Goal: Communication & Community: Answer question/provide support

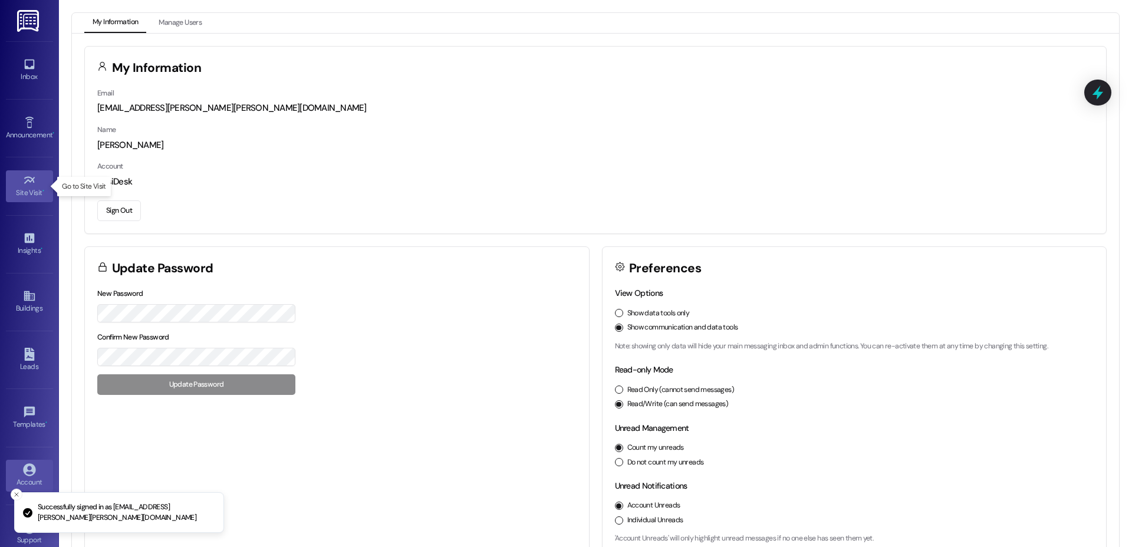
click at [28, 179] on icon at bounding box center [29, 180] width 13 height 13
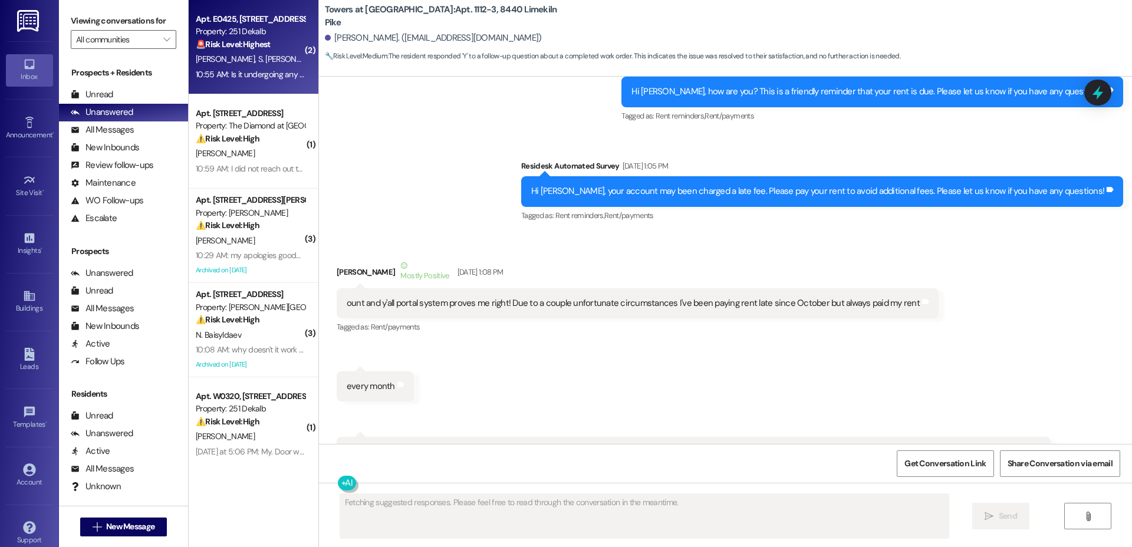
scroll to position [10495, 0]
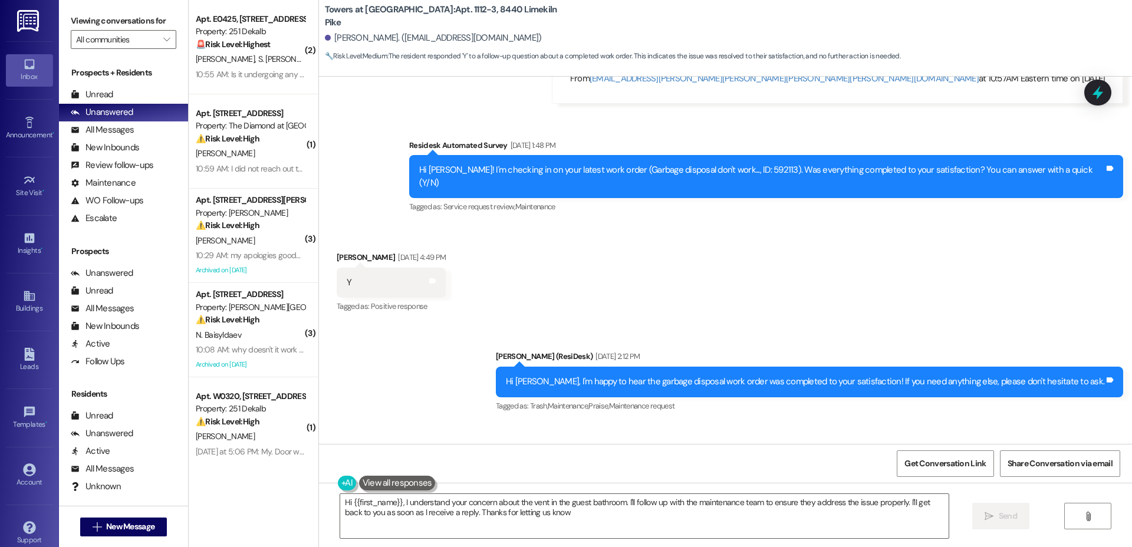
type textarea "Hi {{first_name}}, I understand your concern about the vent in the guest bathro…"
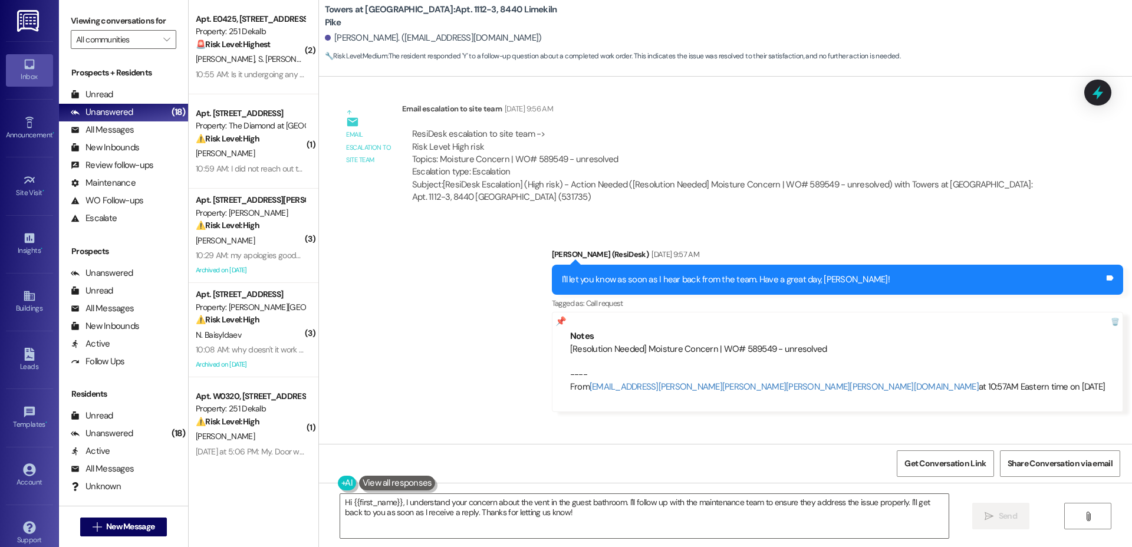
scroll to position [10048, 0]
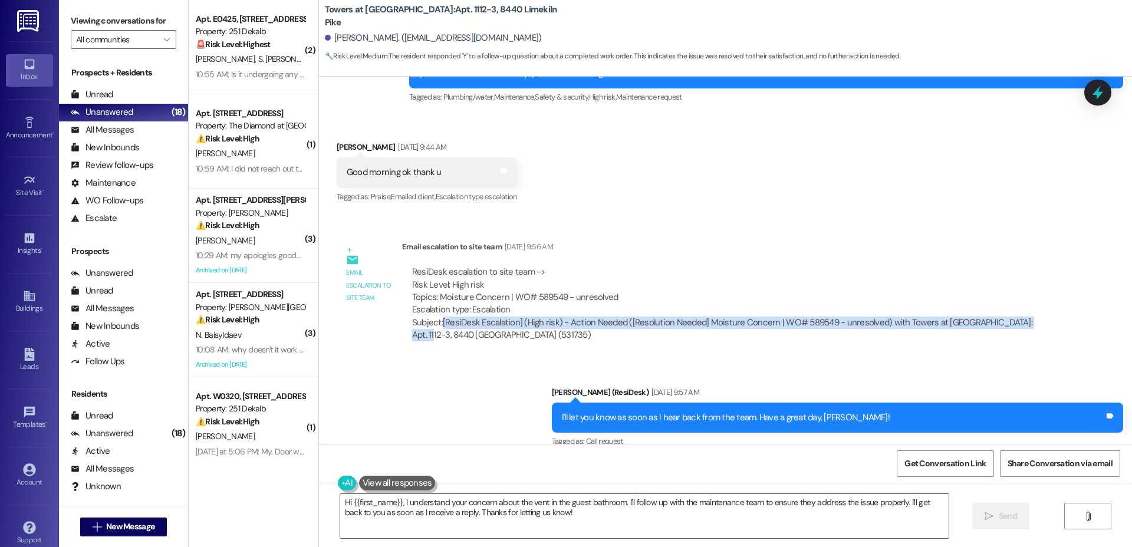
drag, startPoint x: 434, startPoint y: 244, endPoint x: 930, endPoint y: 196, distance: 498.2
click at [1032, 317] on div "Subject: [ResiDesk Escalation] (High risk) - Action Needed ([Resolution Needed]…" at bounding box center [726, 329] width 629 height 25
copy div "[ResiDesk Escalation] (High risk) - Action Needed ([Resolution Needed] Moisture…"
